Goal: Task Accomplishment & Management: Manage account settings

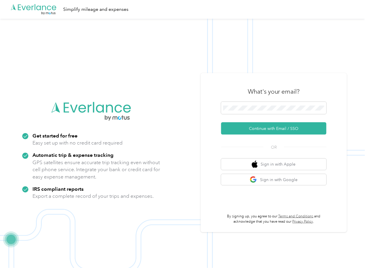
click at [235, 101] on div "What's your email?" at bounding box center [273, 91] width 105 height 20
click at [237, 128] on button "Continue with Email / SSO" at bounding box center [273, 128] width 105 height 12
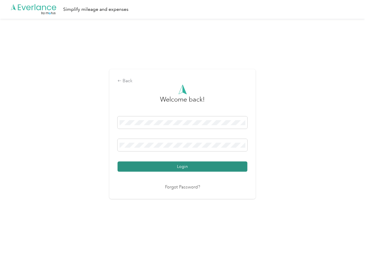
click at [135, 169] on button "Login" at bounding box center [183, 167] width 130 height 10
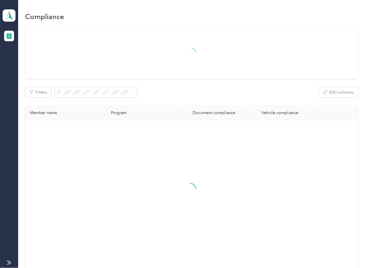
click at [241, 85] on div "Filters Edit columns Member name Program Document compliance Vehicle compliance" at bounding box center [191, 147] width 333 height 243
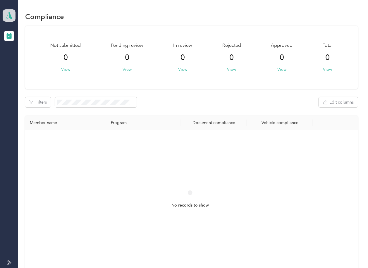
click at [11, 15] on icon at bounding box center [9, 15] width 9 height 8
click at [41, 61] on div "Log out" at bounding box center [64, 61] width 115 height 10
